Goal: Task Accomplishment & Management: Manage account settings

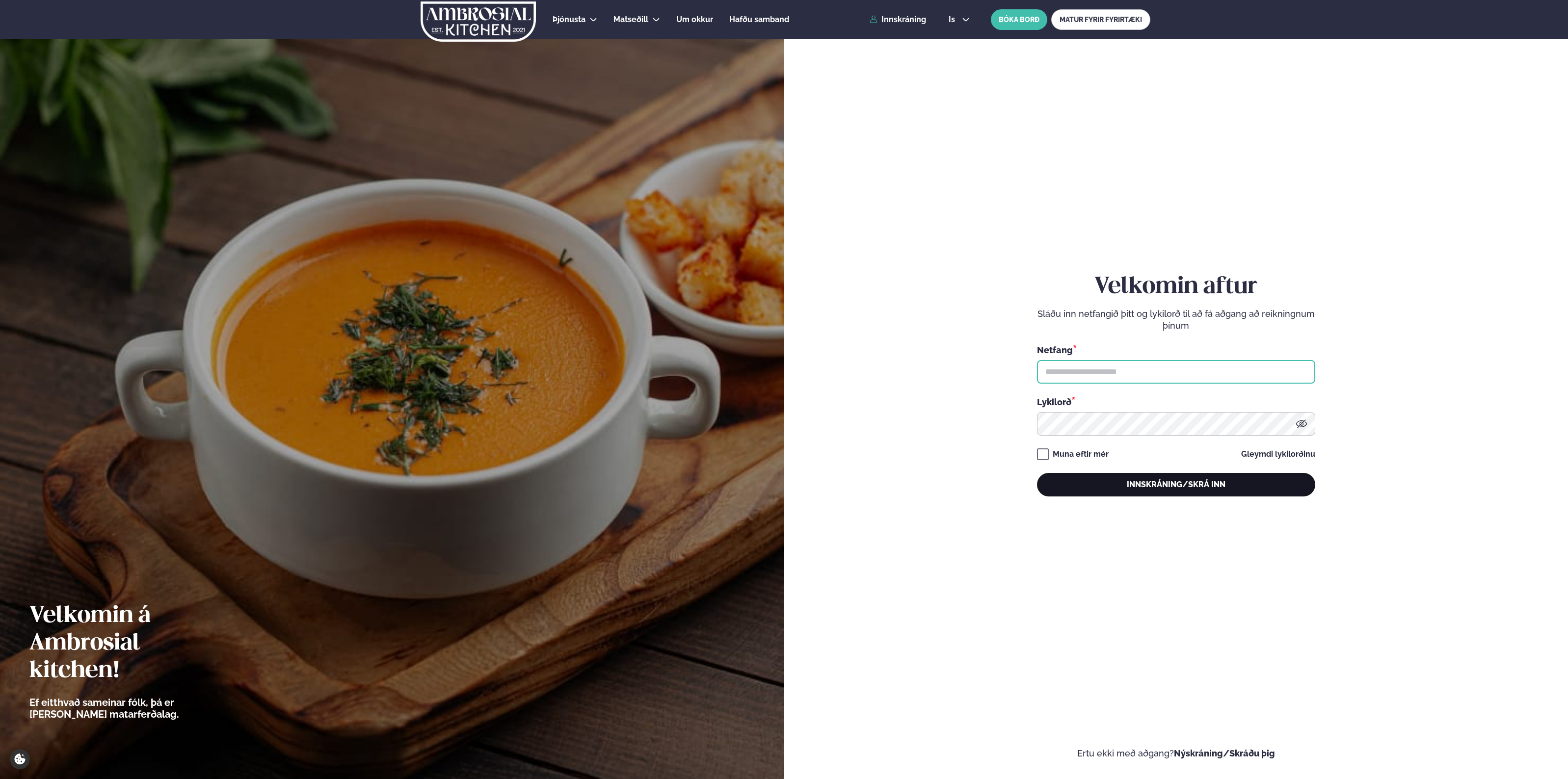
type input "**********"
click at [1124, 496] on button "Innskráning/Skrá inn" at bounding box center [1176, 485] width 279 height 23
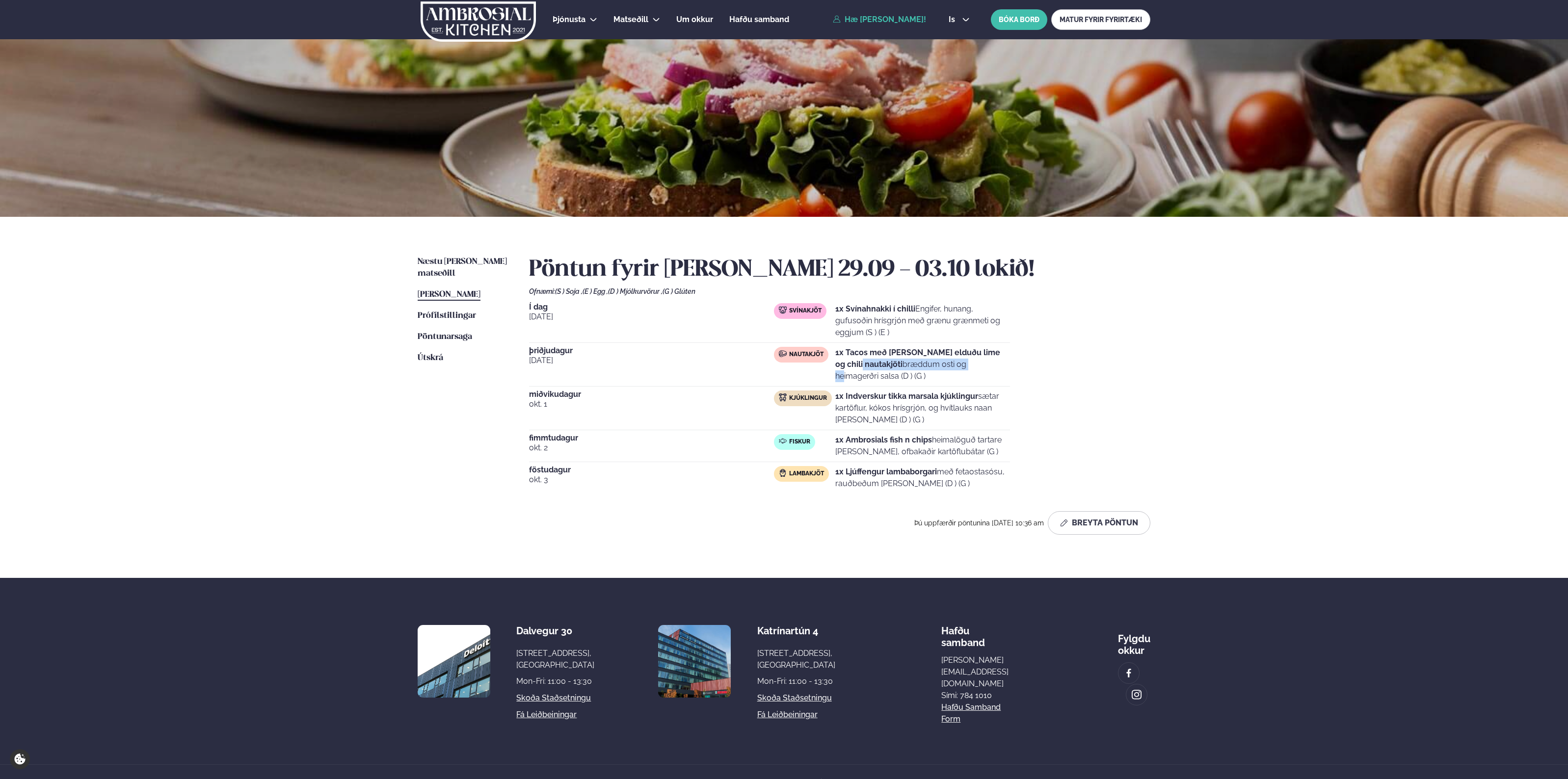
drag, startPoint x: 879, startPoint y: 361, endPoint x: 924, endPoint y: 362, distance: 45.0
click at [916, 361] on p "1x Tacos með [PERSON_NAME] elduðu lime og chili nautakjöti bræddum osti og heim…" at bounding box center [923, 365] width 175 height 35
click at [935, 362] on p "1x Tacos með [PERSON_NAME] elduðu lime og chili nautakjöti bræddum osti og heim…" at bounding box center [923, 365] width 175 height 35
drag, startPoint x: 935, startPoint y: 362, endPoint x: 806, endPoint y: 347, distance: 129.9
click at [806, 347] on div "Nautakjöt 1x Tacos með [PERSON_NAME] elduðu lime og chili nautakjöti bræddum os…" at bounding box center [892, 365] width 236 height 35
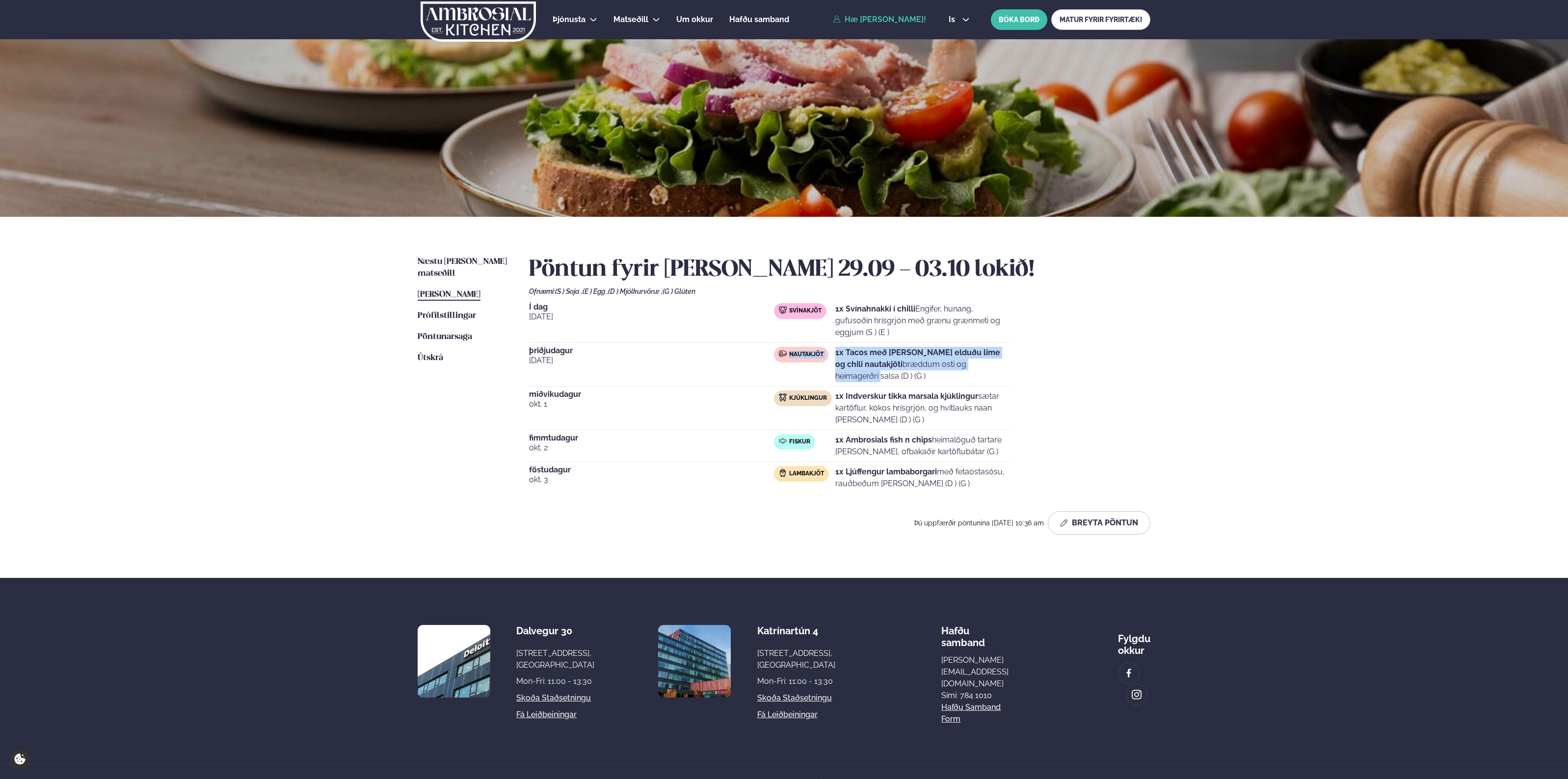
click at [806, 347] on div "Nautakjöt" at bounding box center [801, 355] width 55 height 16
drag, startPoint x: 744, startPoint y: 347, endPoint x: 1005, endPoint y: 355, distance: 261.1
click at [1000, 355] on div "[DATE] Nautakjöt 1x Tacos með [PERSON_NAME] elduðu lime og chili nautakjöti bræ…" at bounding box center [769, 366] width 481 height 39
click at [1008, 355] on p "1x Tacos með [PERSON_NAME] elduðu lime og chili nautakjöti bræddum osti og heim…" at bounding box center [923, 365] width 175 height 35
drag, startPoint x: 1008, startPoint y: 355, endPoint x: 1056, endPoint y: 373, distance: 51.3
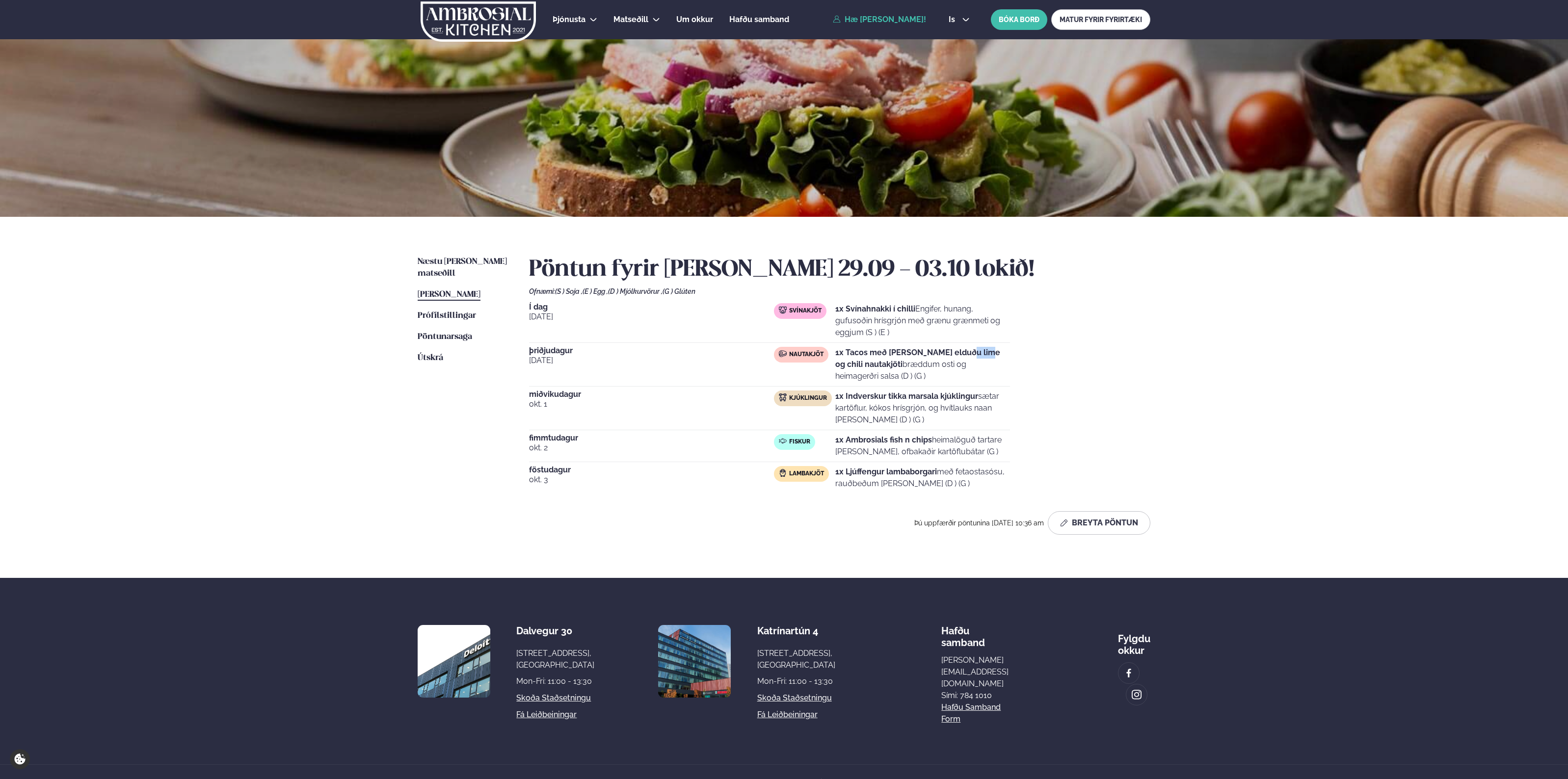
click at [1040, 370] on div "Í dag [DATE] Svínakjöt 1x Svínahnakki í chilli Engifer, hunang, gufusoðin hrísg…" at bounding box center [840, 398] width 622 height 190
click at [1058, 373] on div "Í dag [DATE] Svínakjöt 1x Svínahnakki í chilli Engifer, hunang, gufusoðin hrísg…" at bounding box center [840, 398] width 622 height 190
